Goal: Book appointment/travel/reservation

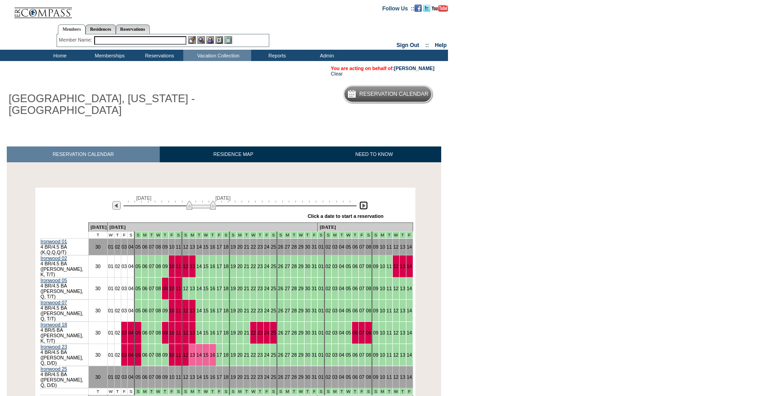
click at [365, 201] on img at bounding box center [363, 205] width 9 height 9
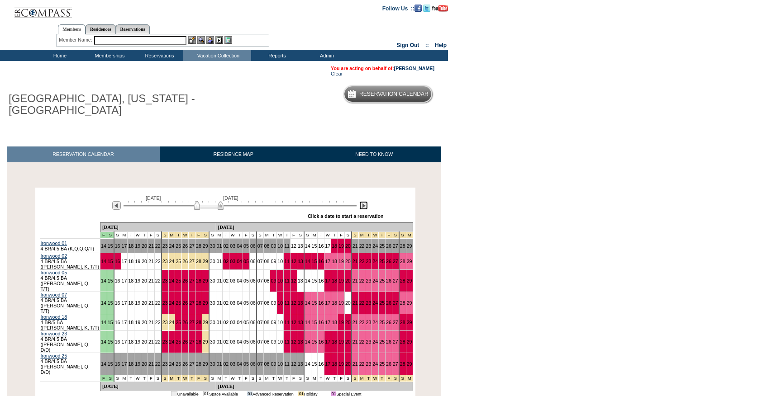
click at [360, 201] on img at bounding box center [363, 205] width 9 height 9
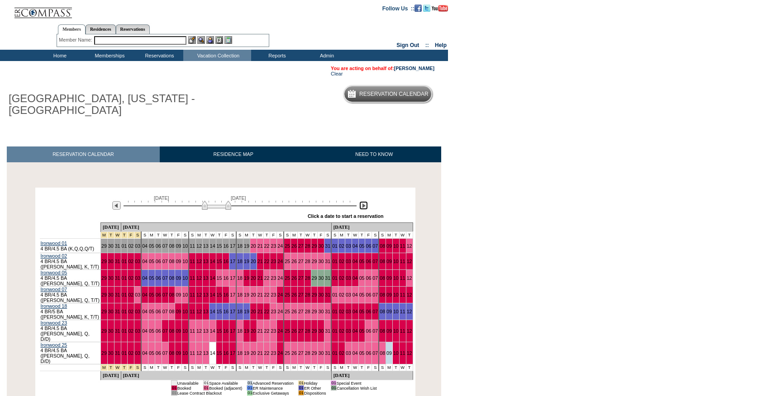
click at [360, 201] on img at bounding box center [363, 205] width 9 height 9
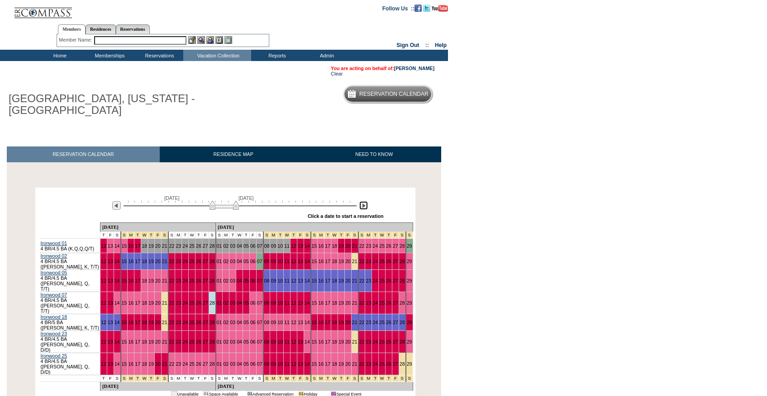
click at [360, 201] on img at bounding box center [363, 205] width 9 height 9
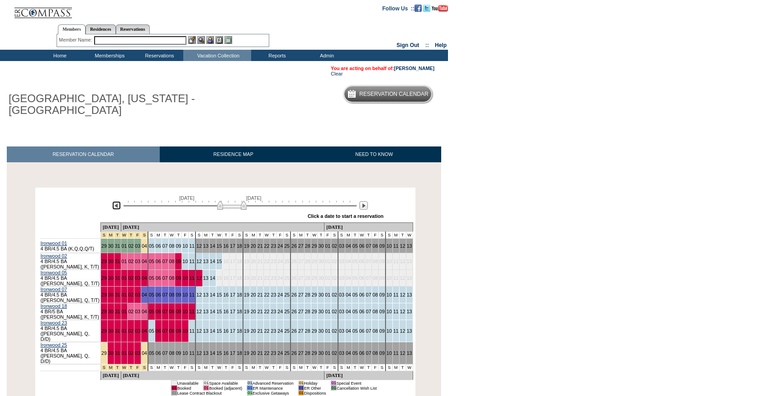
click at [115, 201] on img at bounding box center [116, 205] width 9 height 9
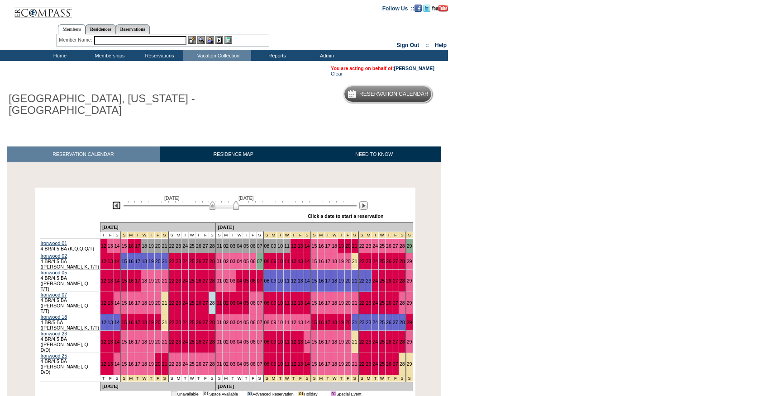
click at [115, 201] on img at bounding box center [116, 205] width 9 height 9
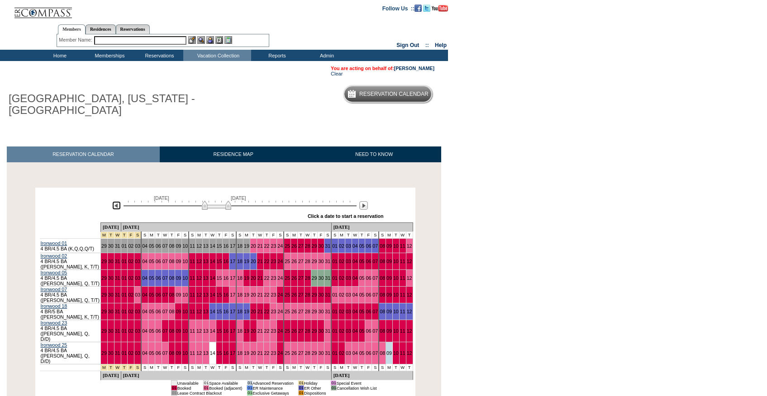
click at [115, 201] on img at bounding box center [116, 205] width 9 height 9
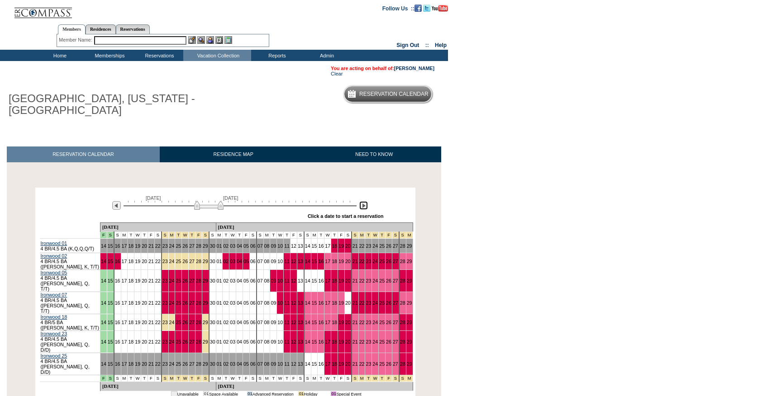
click at [365, 201] on img at bounding box center [363, 205] width 9 height 9
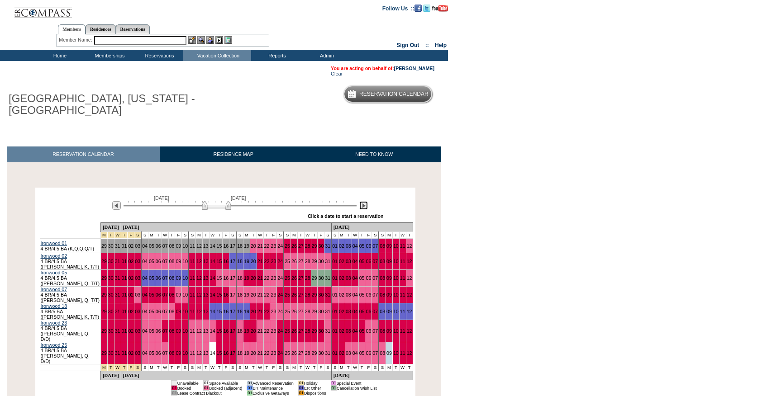
click at [365, 201] on img at bounding box center [363, 205] width 9 height 9
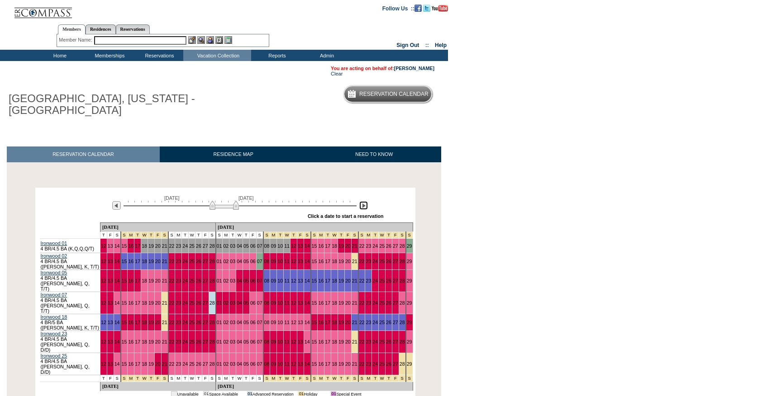
click at [365, 201] on img at bounding box center [363, 205] width 9 height 9
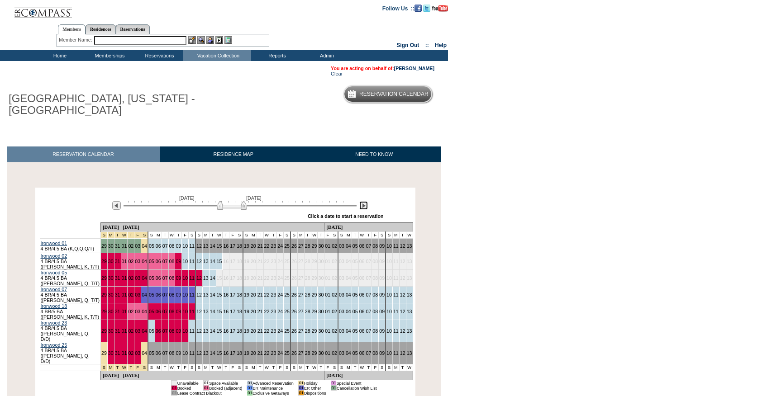
click at [365, 201] on img at bounding box center [363, 205] width 9 height 9
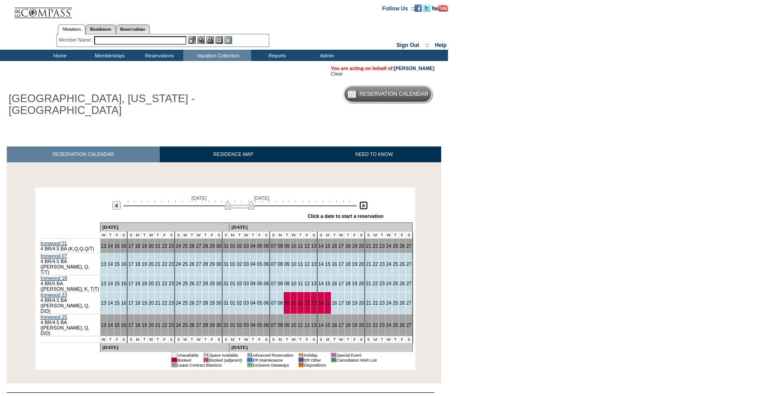
click at [365, 201] on img at bounding box center [363, 205] width 9 height 9
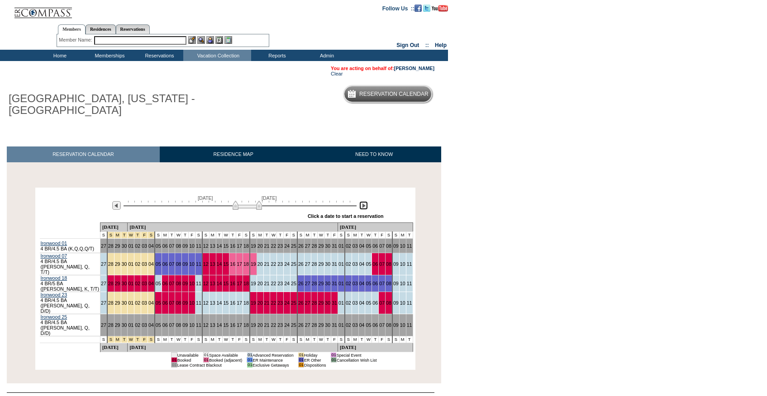
click at [365, 201] on img at bounding box center [363, 205] width 9 height 9
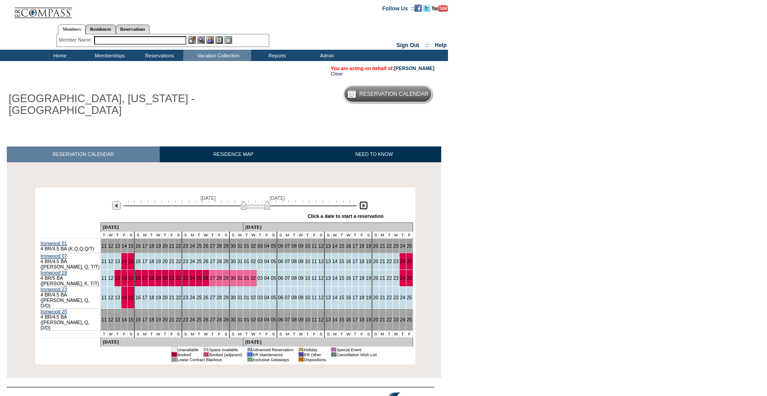
click at [365, 201] on img at bounding box center [363, 205] width 9 height 9
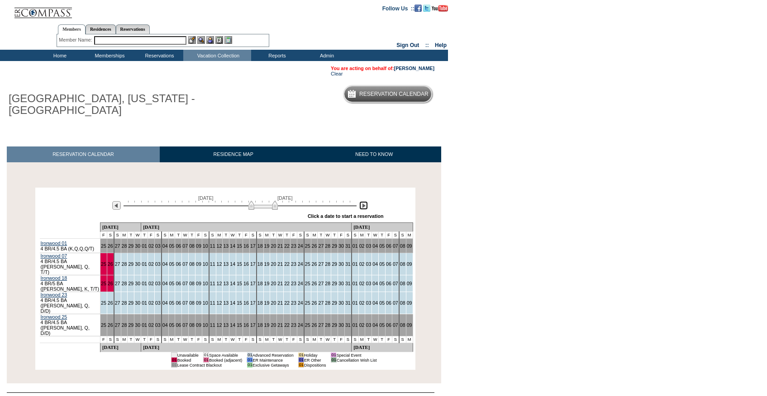
click at [365, 201] on img at bounding box center [363, 205] width 9 height 9
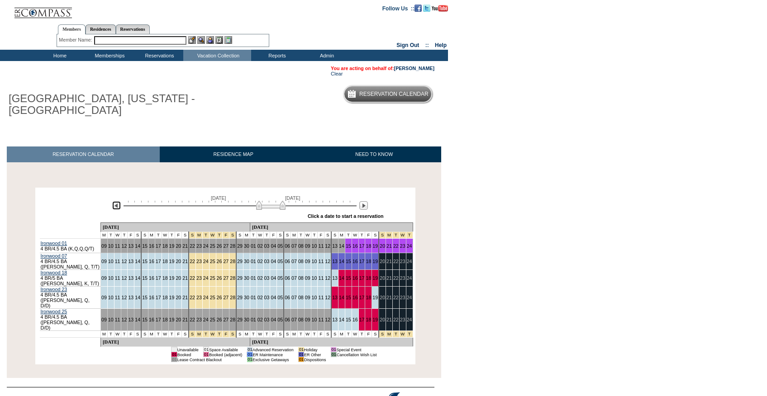
click at [118, 201] on img at bounding box center [116, 205] width 9 height 9
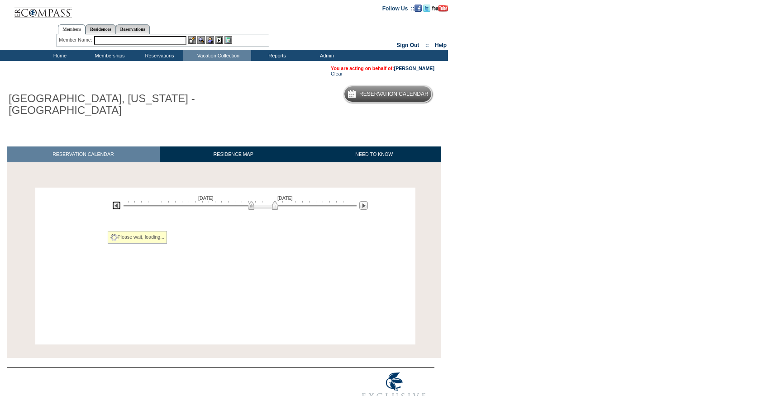
click at [118, 201] on img at bounding box center [116, 205] width 9 height 9
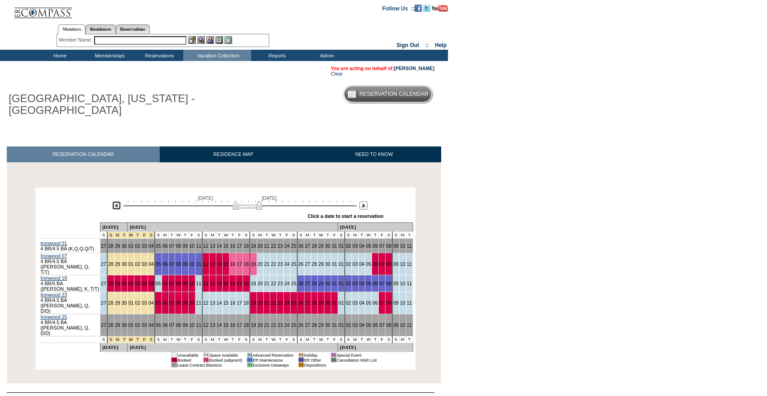
click at [118, 201] on img at bounding box center [116, 205] width 9 height 9
